Goal: Task Accomplishment & Management: Complete application form

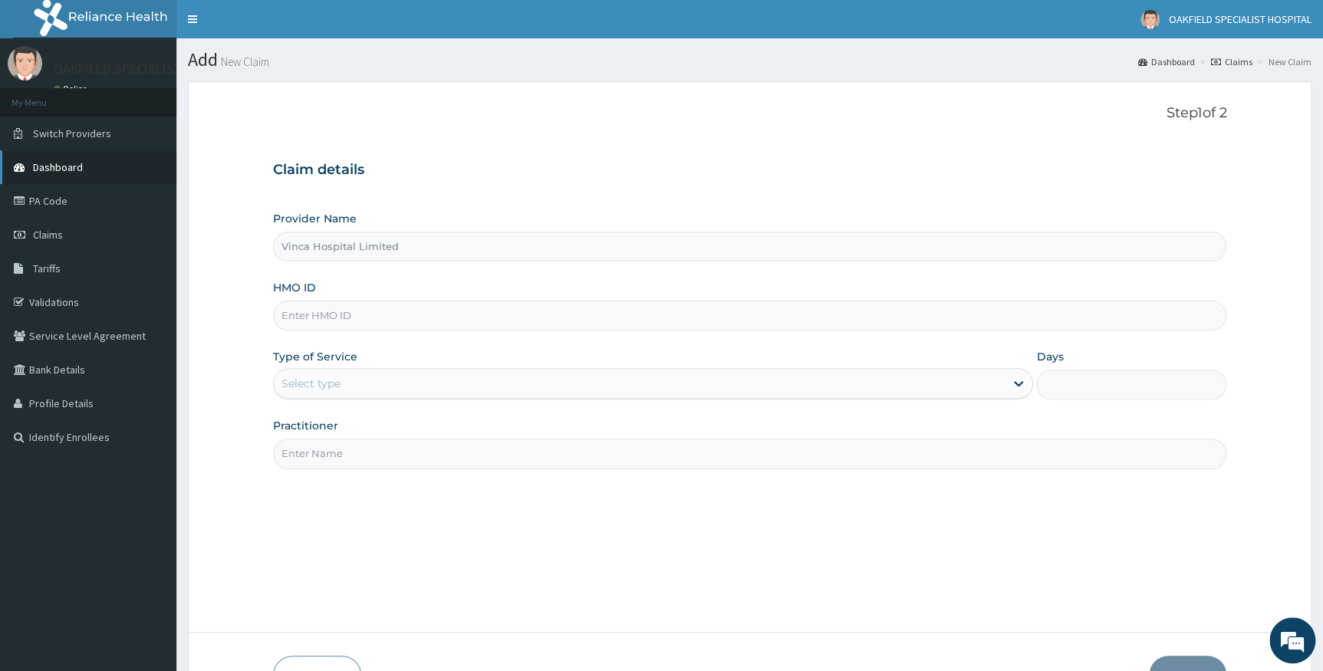
click at [71, 206] on link "PA Code" at bounding box center [88, 201] width 176 height 34
click at [454, 319] on input "HMO ID" at bounding box center [750, 316] width 954 height 30
paste input "PRV/10073/B"
type input "PRV/10073/B"
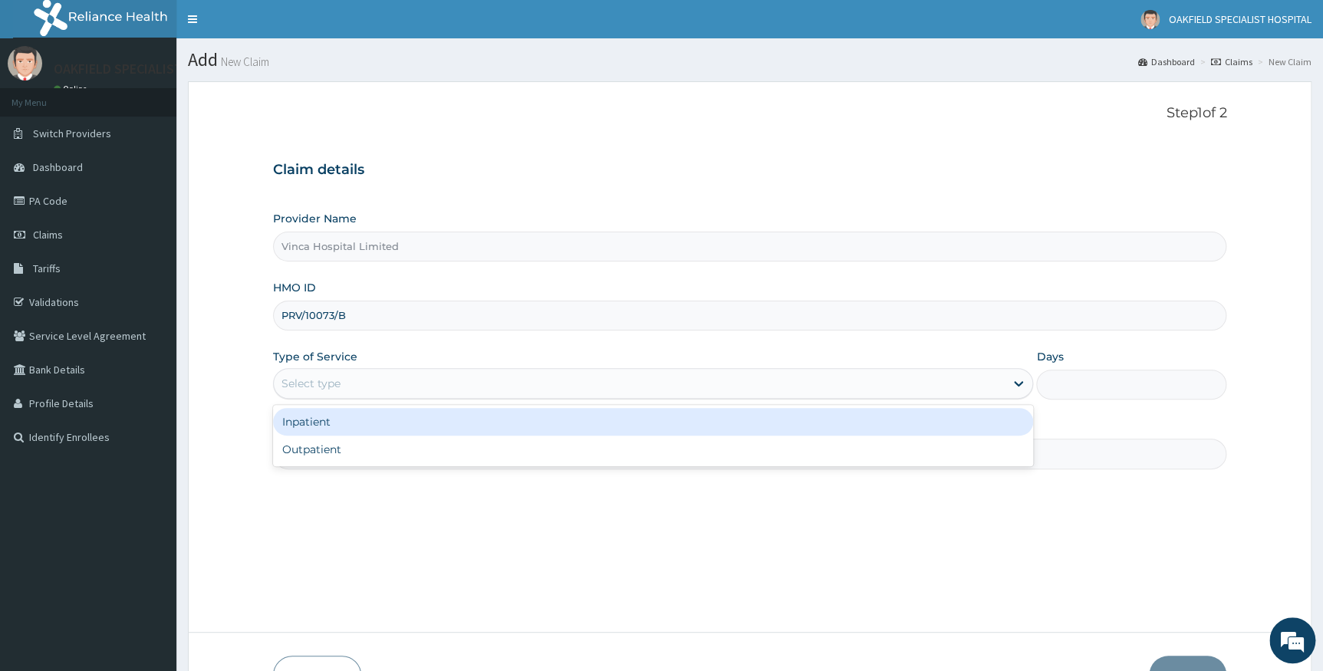
click at [315, 387] on div "Select type" at bounding box center [311, 383] width 59 height 15
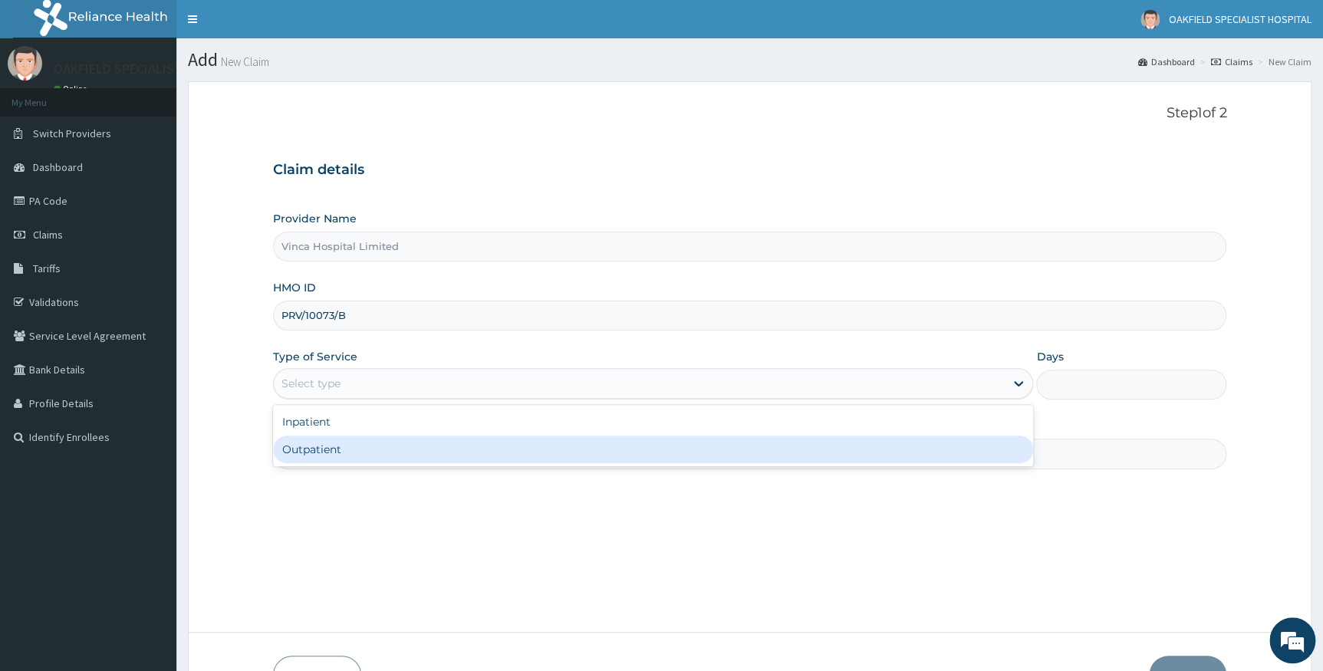
click at [308, 447] on div "Outpatient" at bounding box center [653, 450] width 761 height 28
type input "1"
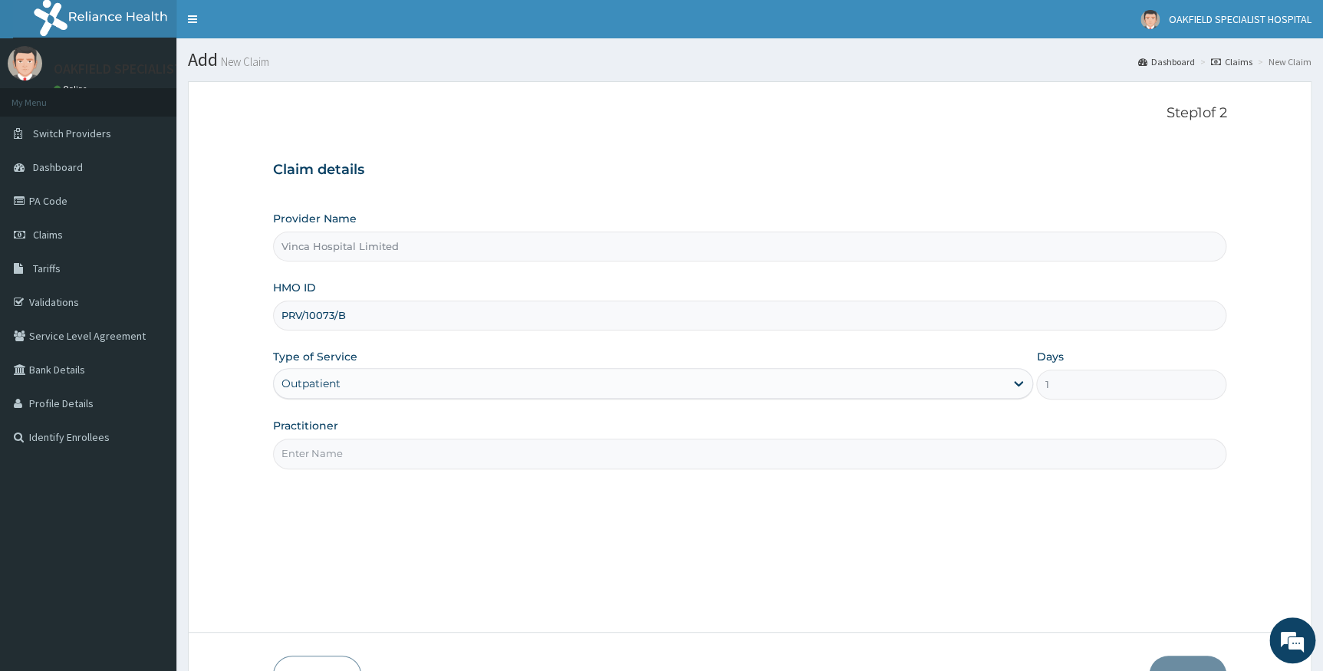
click at [318, 446] on input "Practitioner" at bounding box center [750, 454] width 954 height 30
type input "DR BELLO"
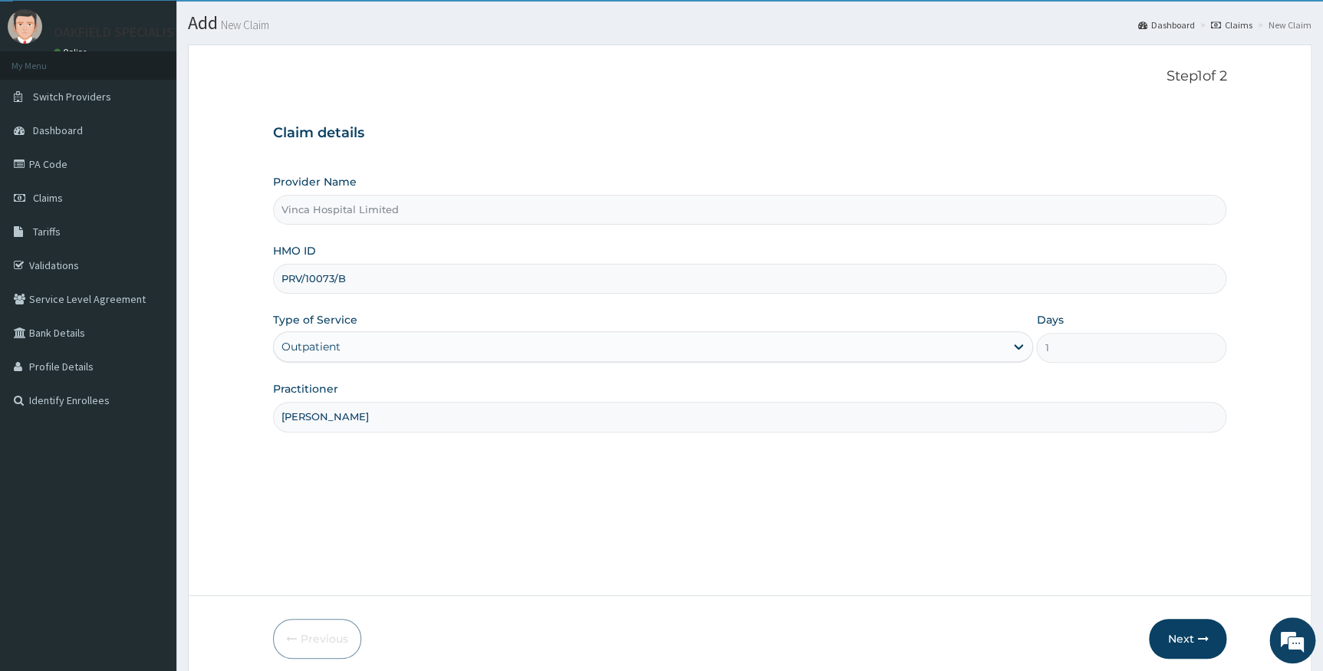
scroll to position [98, 0]
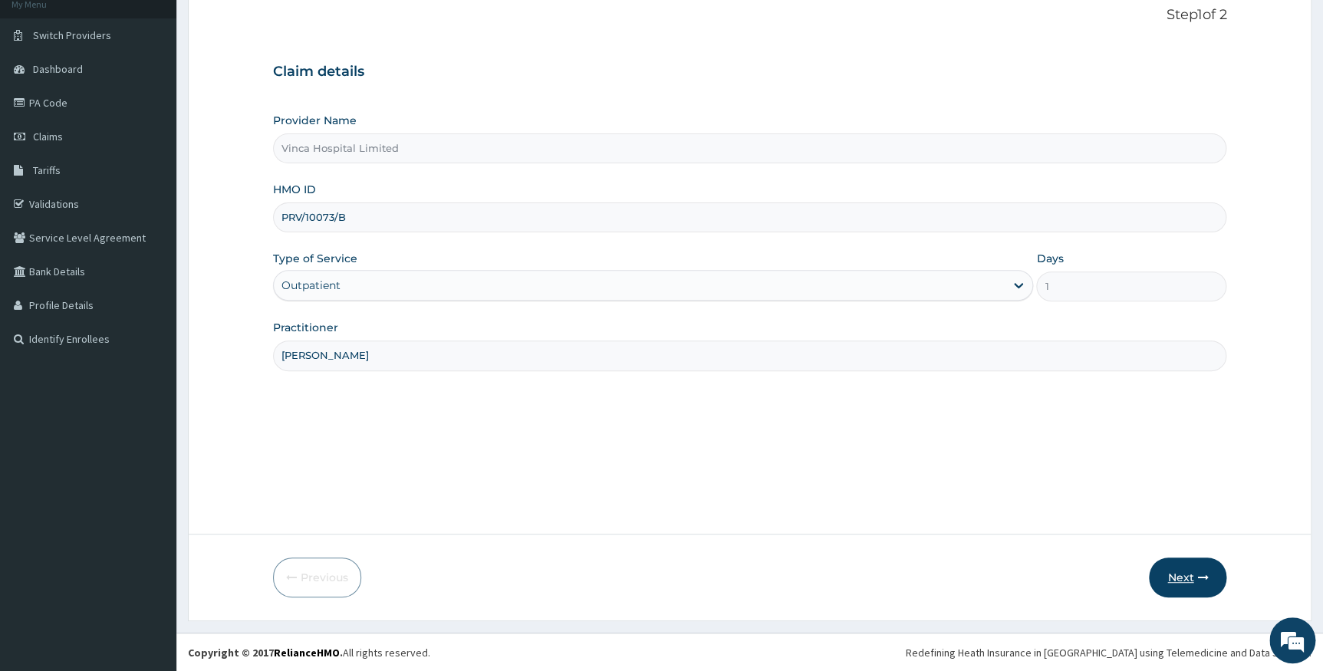
click at [1168, 587] on button "Next" at bounding box center [1187, 578] width 77 height 40
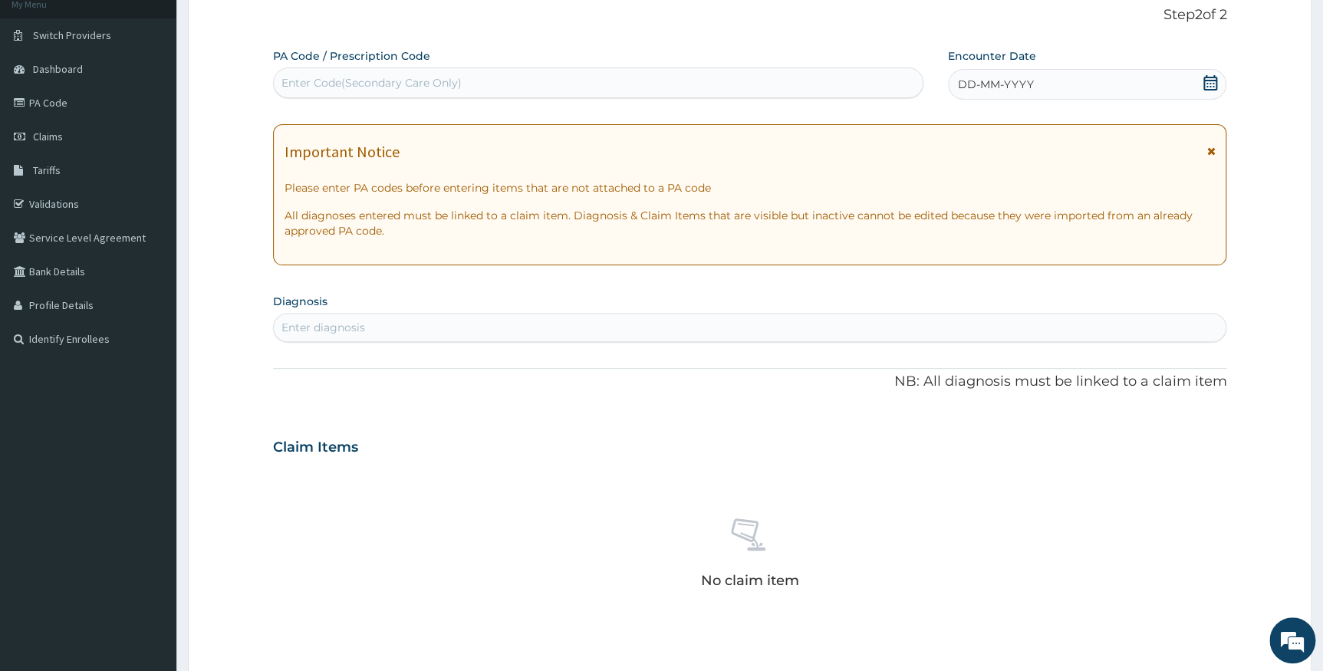
click at [403, 77] on div "Enter Code(Secondary Care Only)" at bounding box center [372, 82] width 180 height 15
paste input "PA/63201F"
type input "PA/63201F"
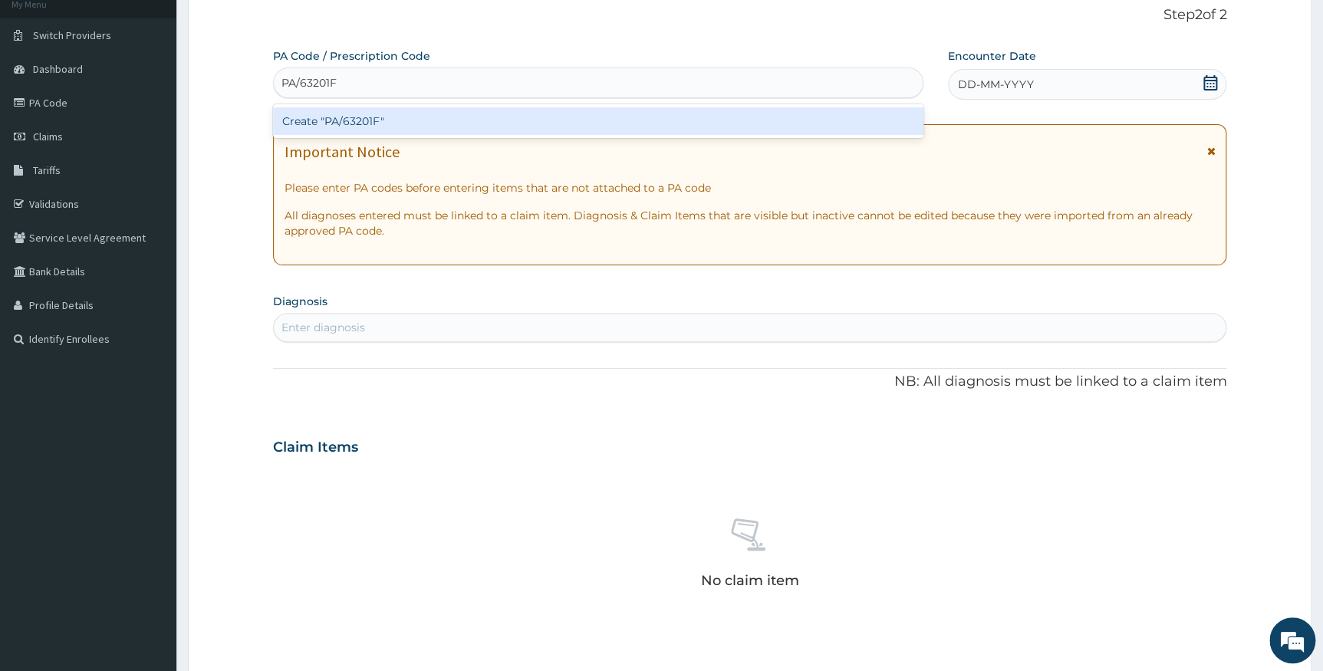
click at [416, 113] on div "Create "PA/63201F"" at bounding box center [598, 121] width 650 height 28
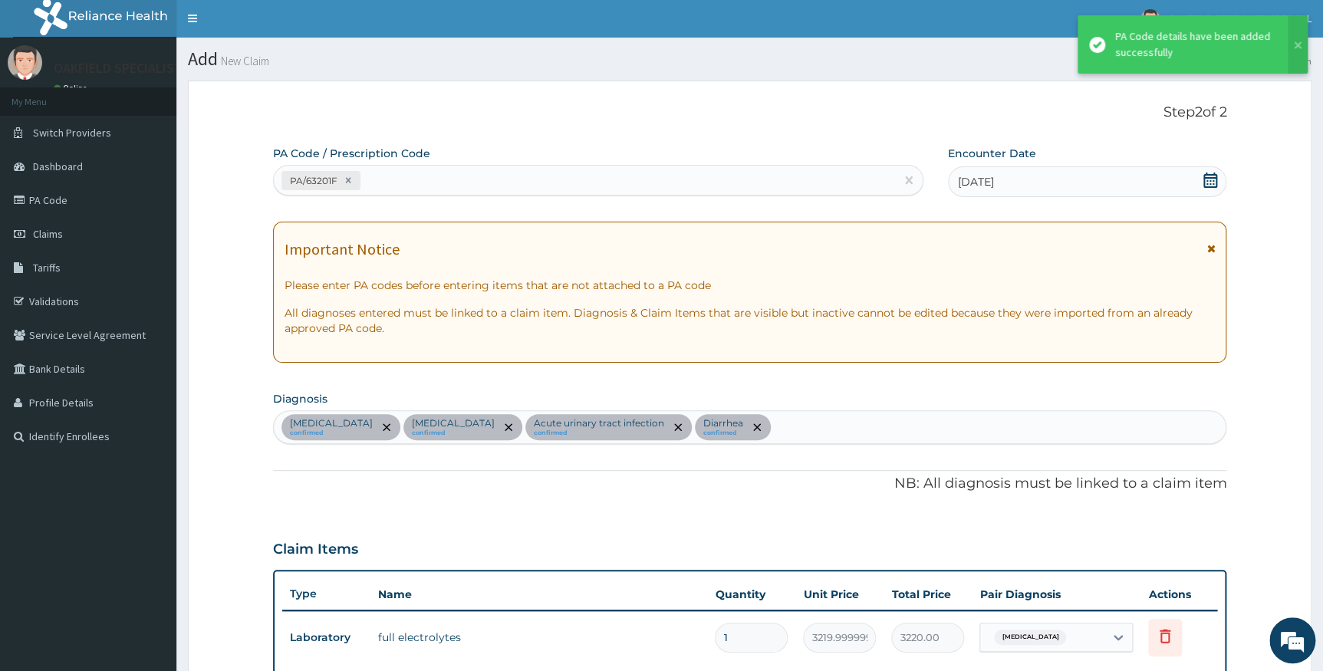
scroll to position [0, 0]
drag, startPoint x: 489, startPoint y: 186, endPoint x: 502, endPoint y: 183, distance: 13.4
click at [493, 185] on div "PA/63201F" at bounding box center [584, 181] width 621 height 25
paste input "PA/1045F6"
type input "PA/1045F6"
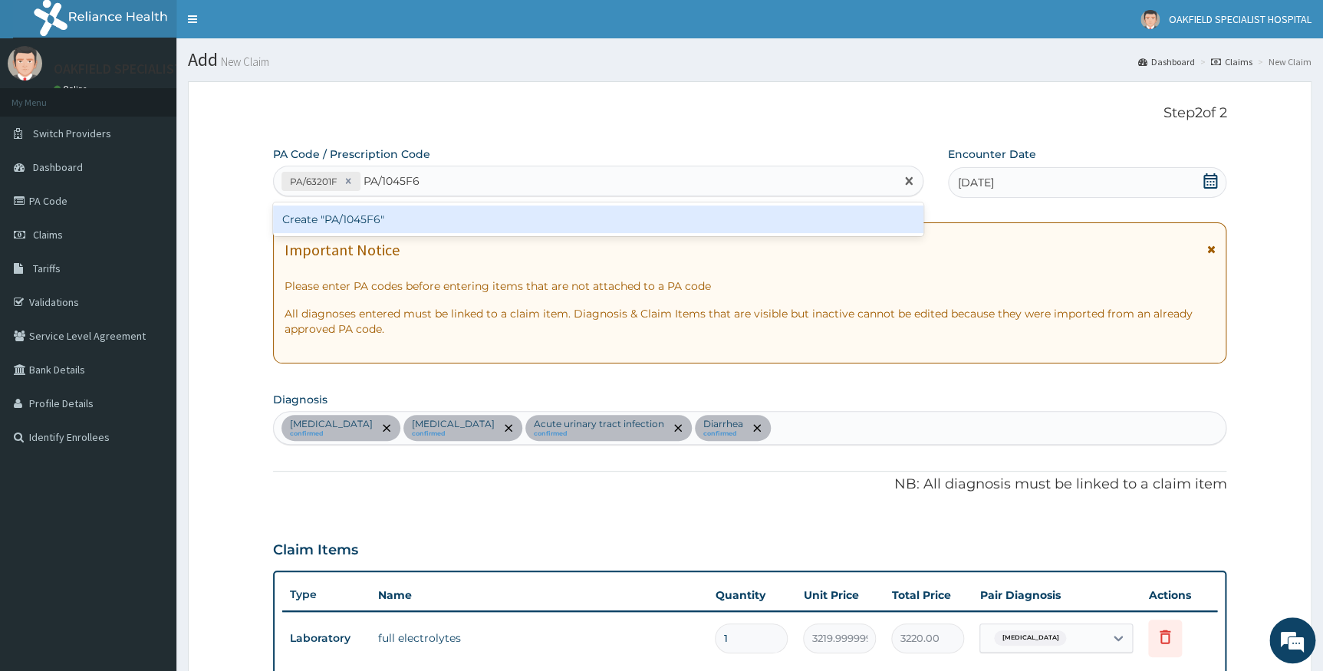
click at [498, 230] on div "Create "PA/1045F6"" at bounding box center [598, 220] width 650 height 28
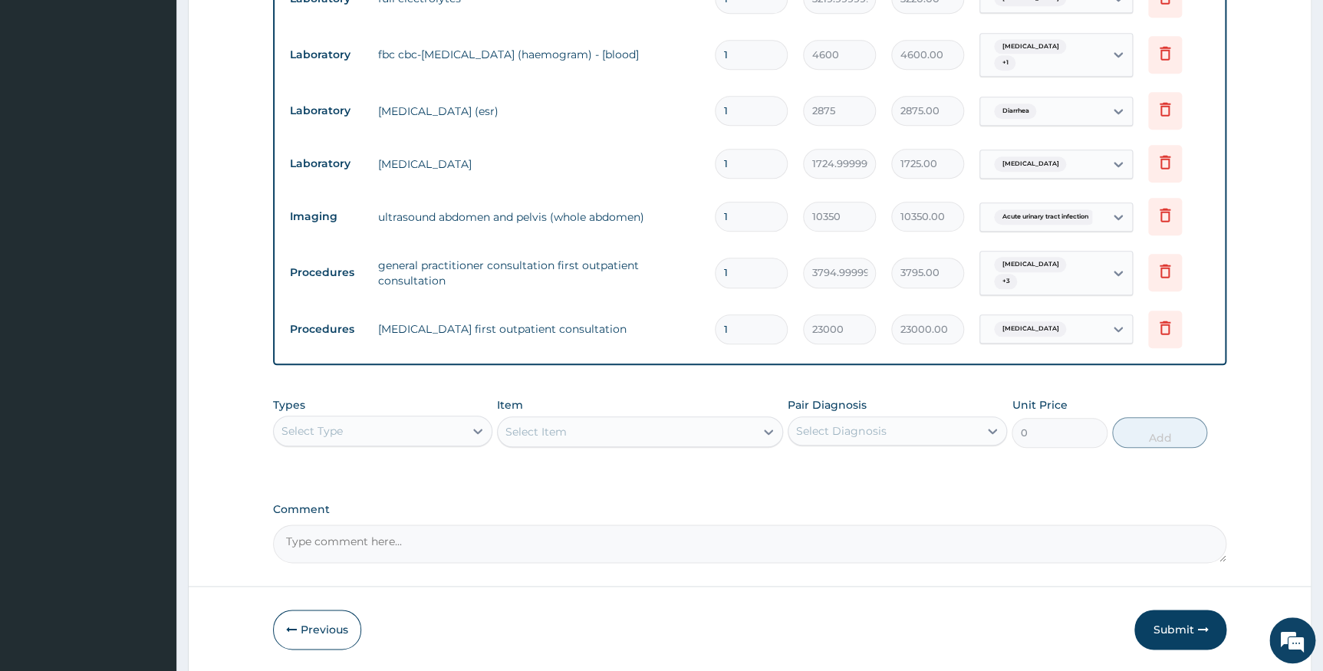
scroll to position [693, 0]
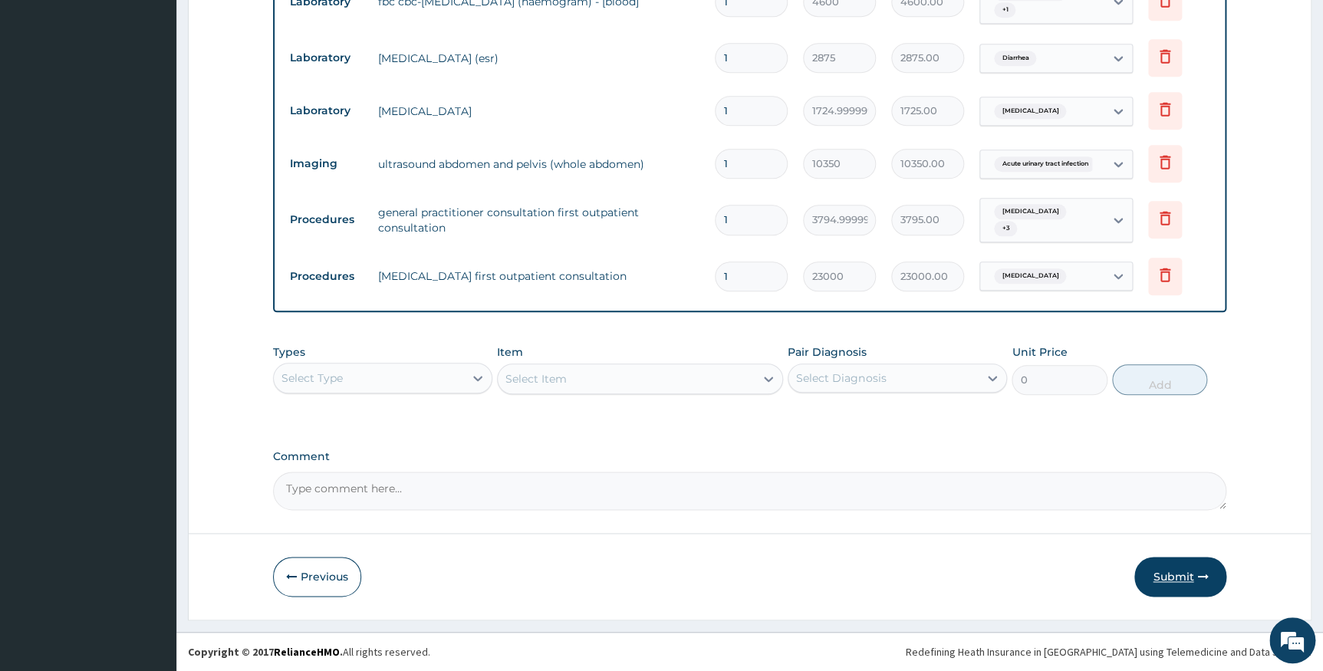
click at [1191, 588] on button "Submit" at bounding box center [1181, 577] width 92 height 40
